Goal: Task Accomplishment & Management: Manage account settings

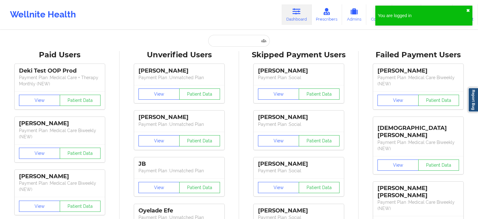
click at [467, 12] on button "✖︎" at bounding box center [468, 10] width 4 height 5
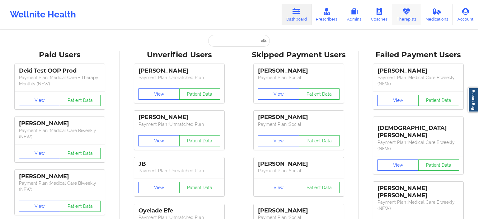
click at [408, 17] on link "Therapists" at bounding box center [406, 14] width 29 height 21
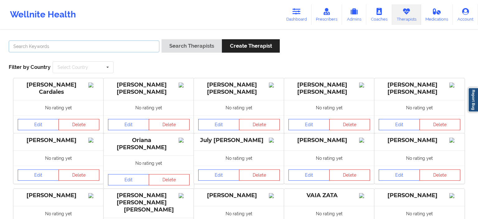
click at [116, 50] on input "text" at bounding box center [84, 46] width 151 height 12
type input "chama"
click at [162, 39] on button "Search Therapists" at bounding box center [192, 45] width 60 height 13
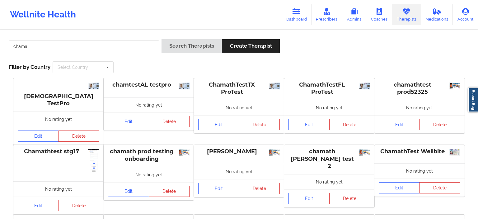
click at [130, 123] on link "Edit" at bounding box center [128, 121] width 41 height 11
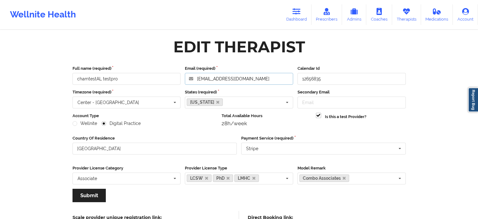
click at [264, 79] on input "[EMAIL_ADDRESS][DOMAIN_NAME]" at bounding box center [239, 79] width 108 height 12
